Goal: Check status

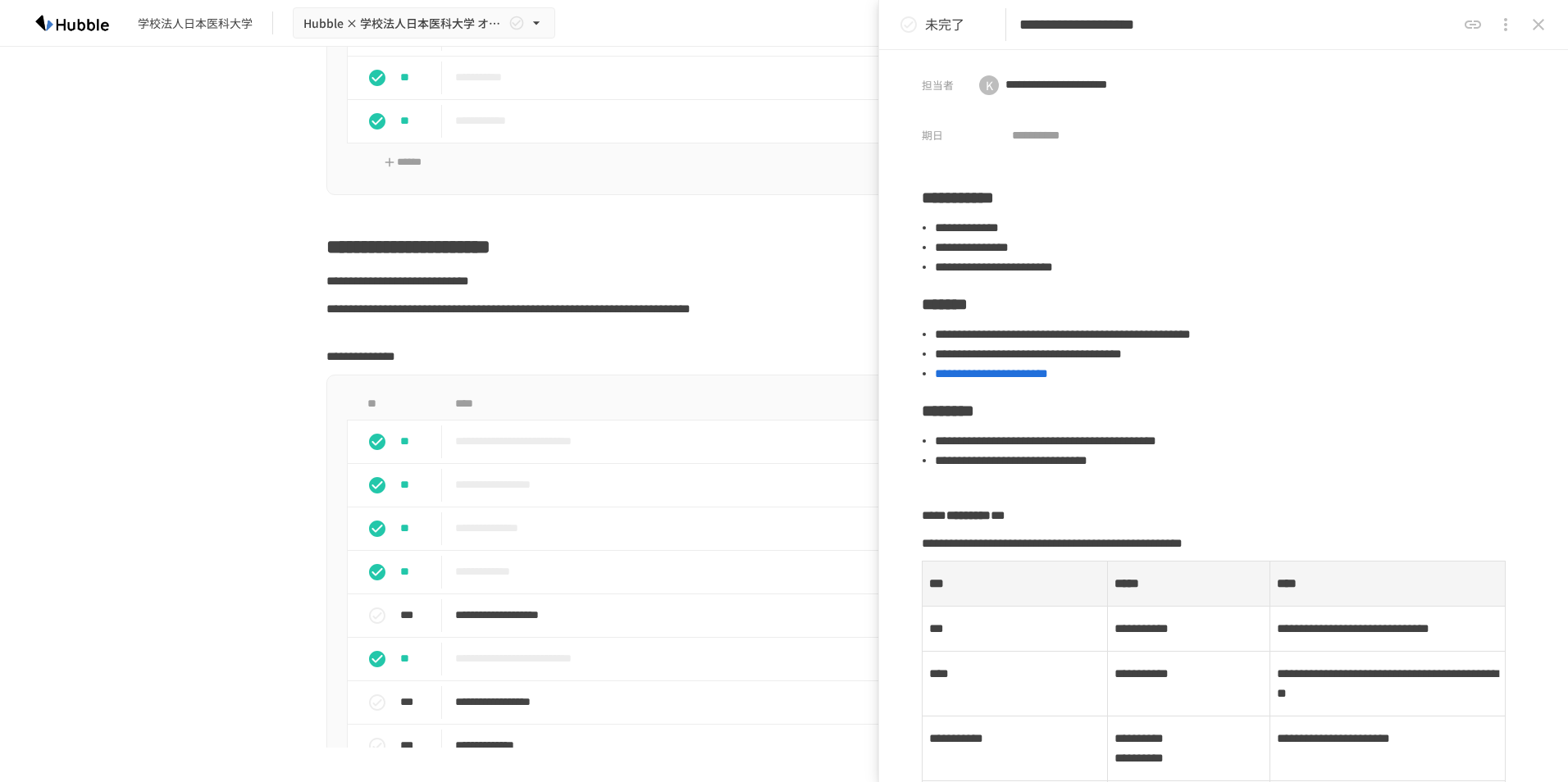
click at [1554, 26] on button "close drawer" at bounding box center [1539, 25] width 33 height 33
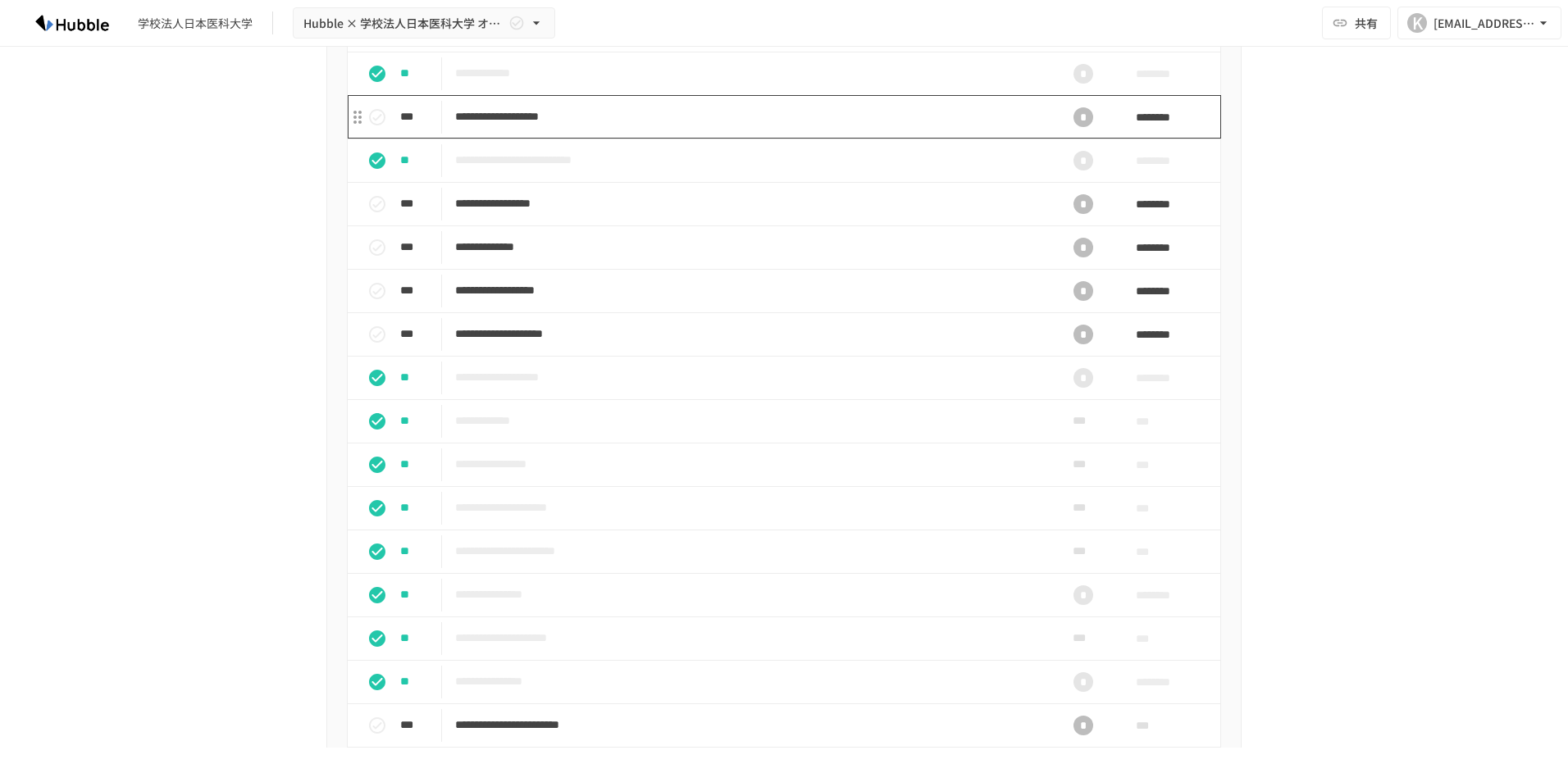
scroll to position [1387, 0]
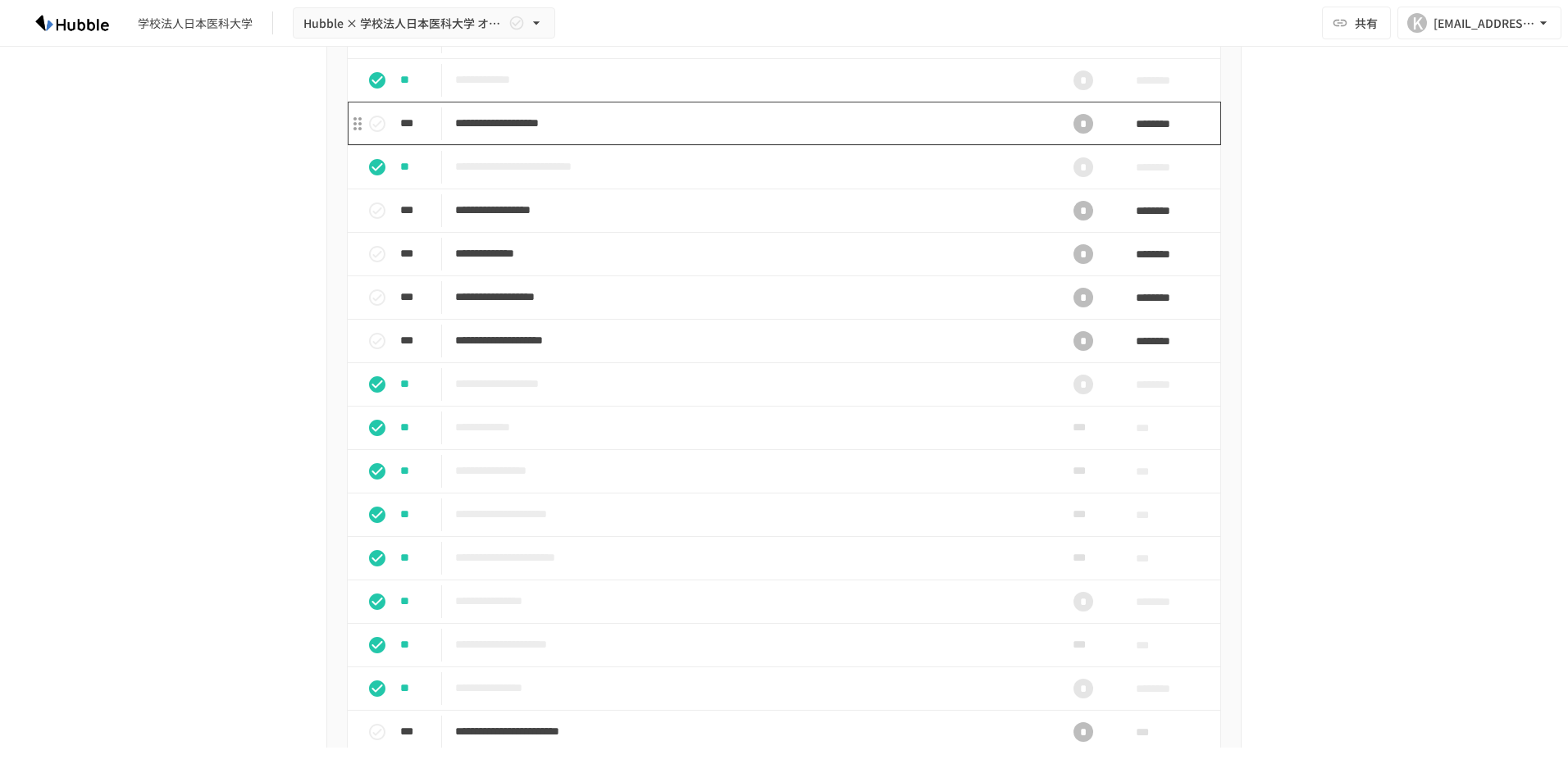
click at [546, 134] on p "**********" at bounding box center [750, 123] width 588 height 21
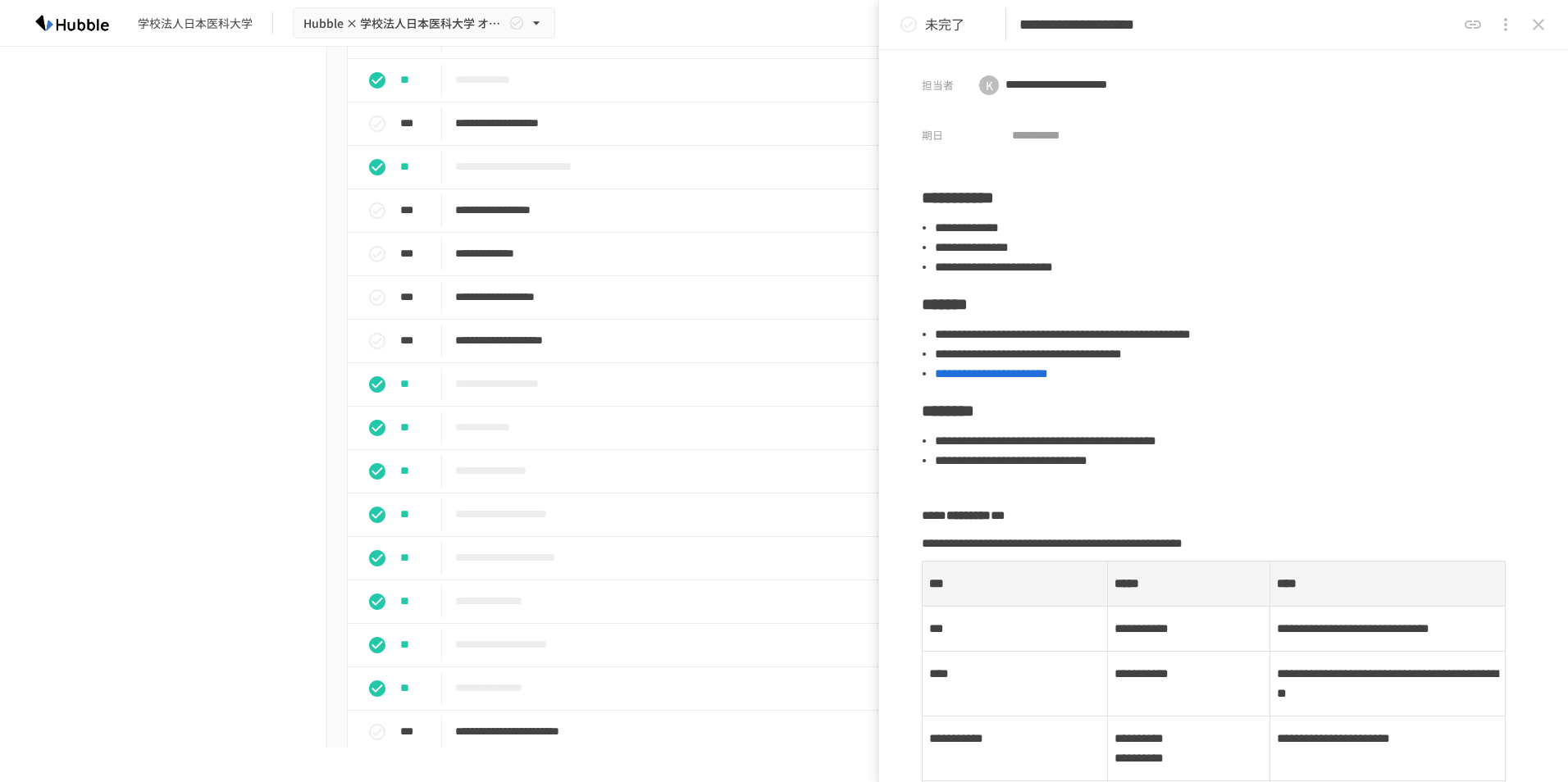
click at [1551, 26] on button "close drawer" at bounding box center [1539, 25] width 33 height 33
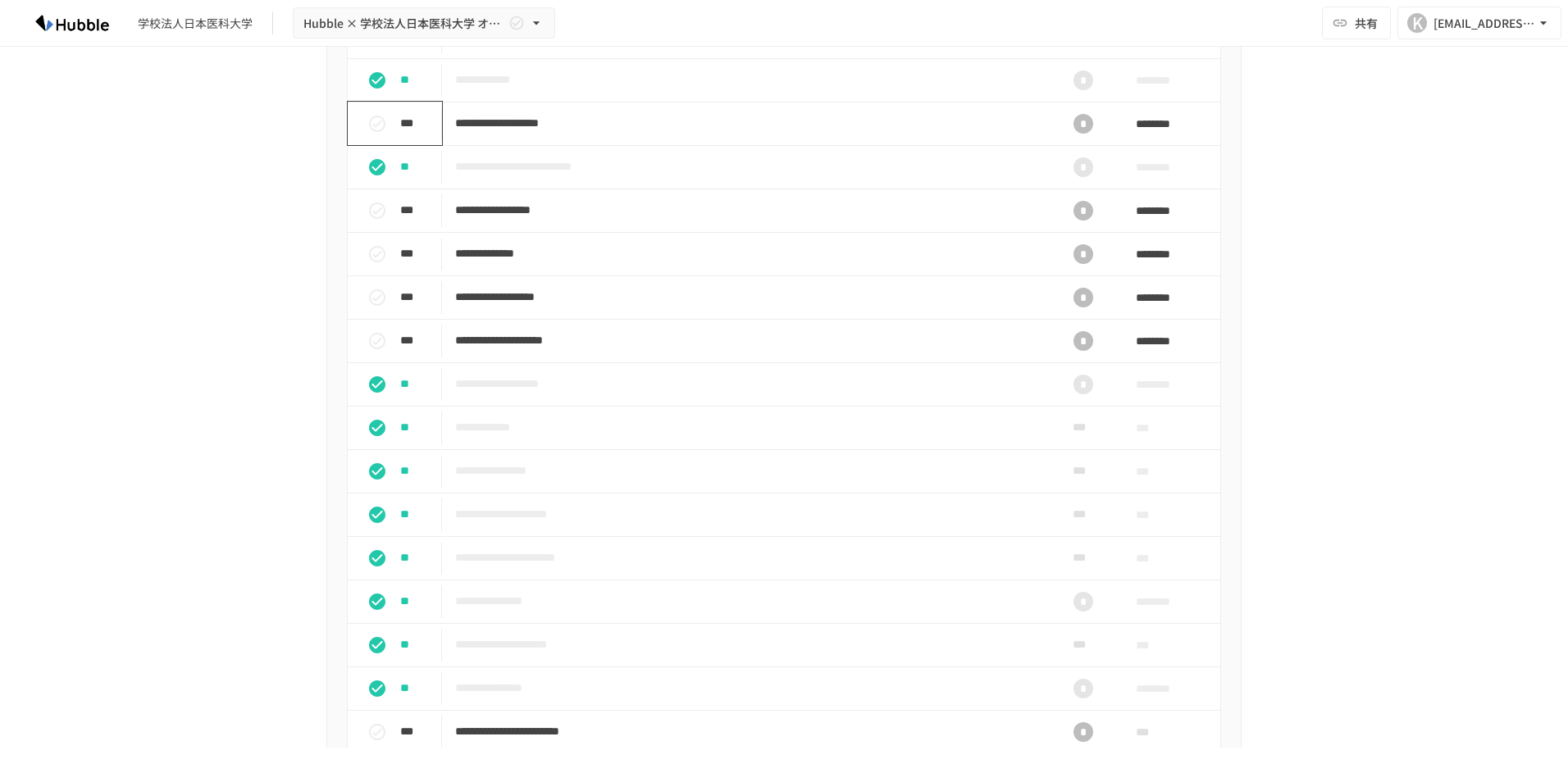
click at [377, 134] on icon "status" at bounding box center [377, 123] width 20 height 20
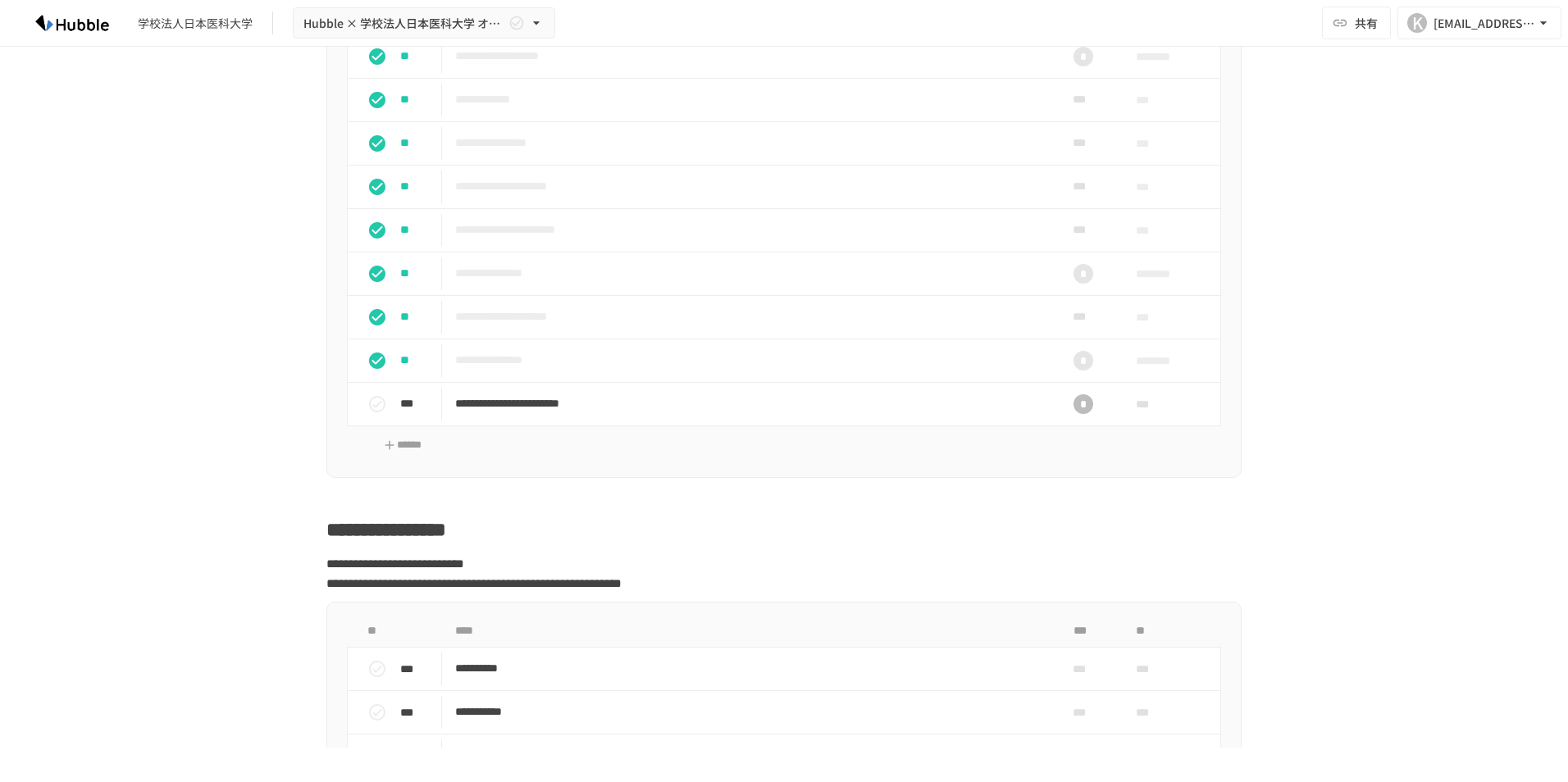
scroll to position [1306, 0]
